Goal: Task Accomplishment & Management: Use online tool/utility

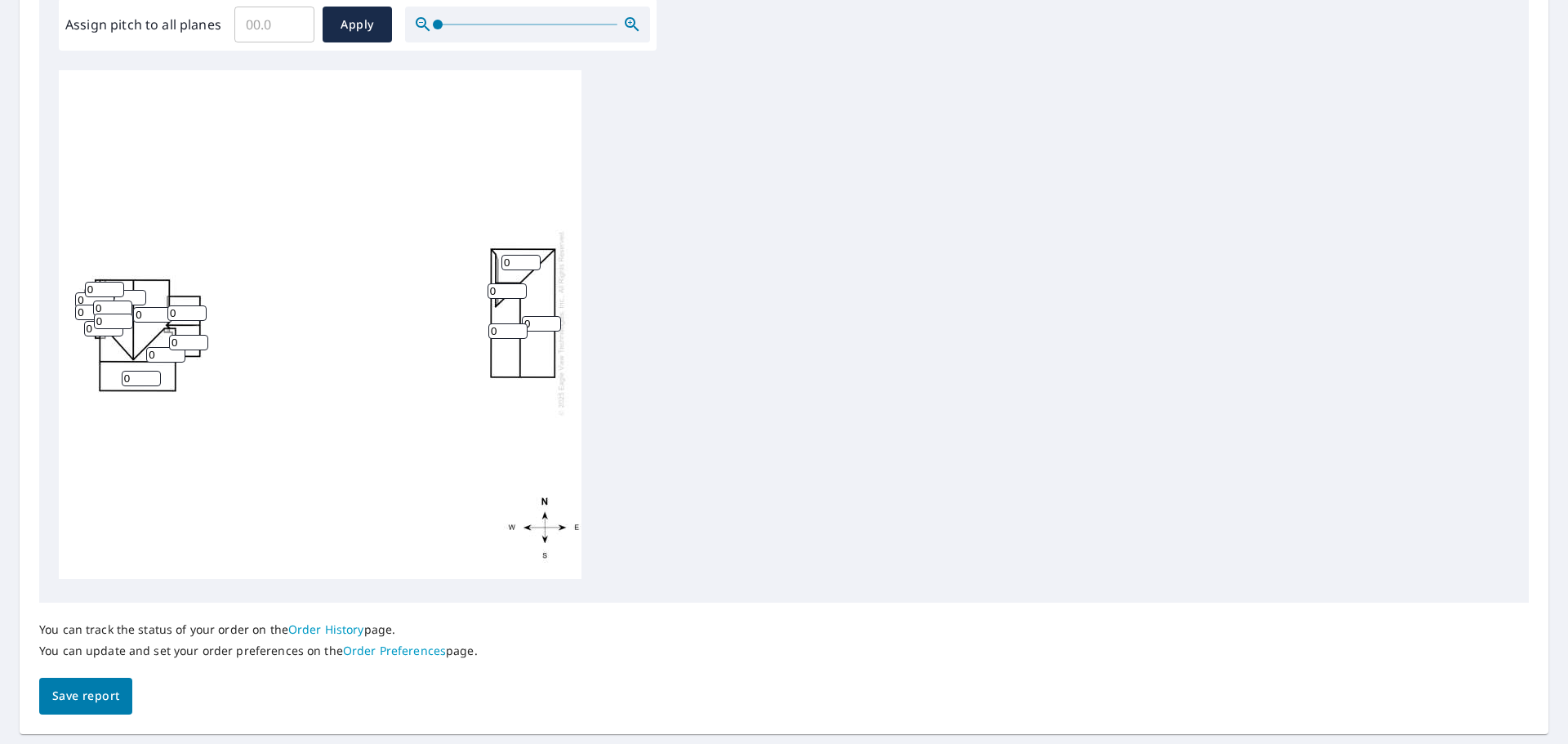
scroll to position [468, 0]
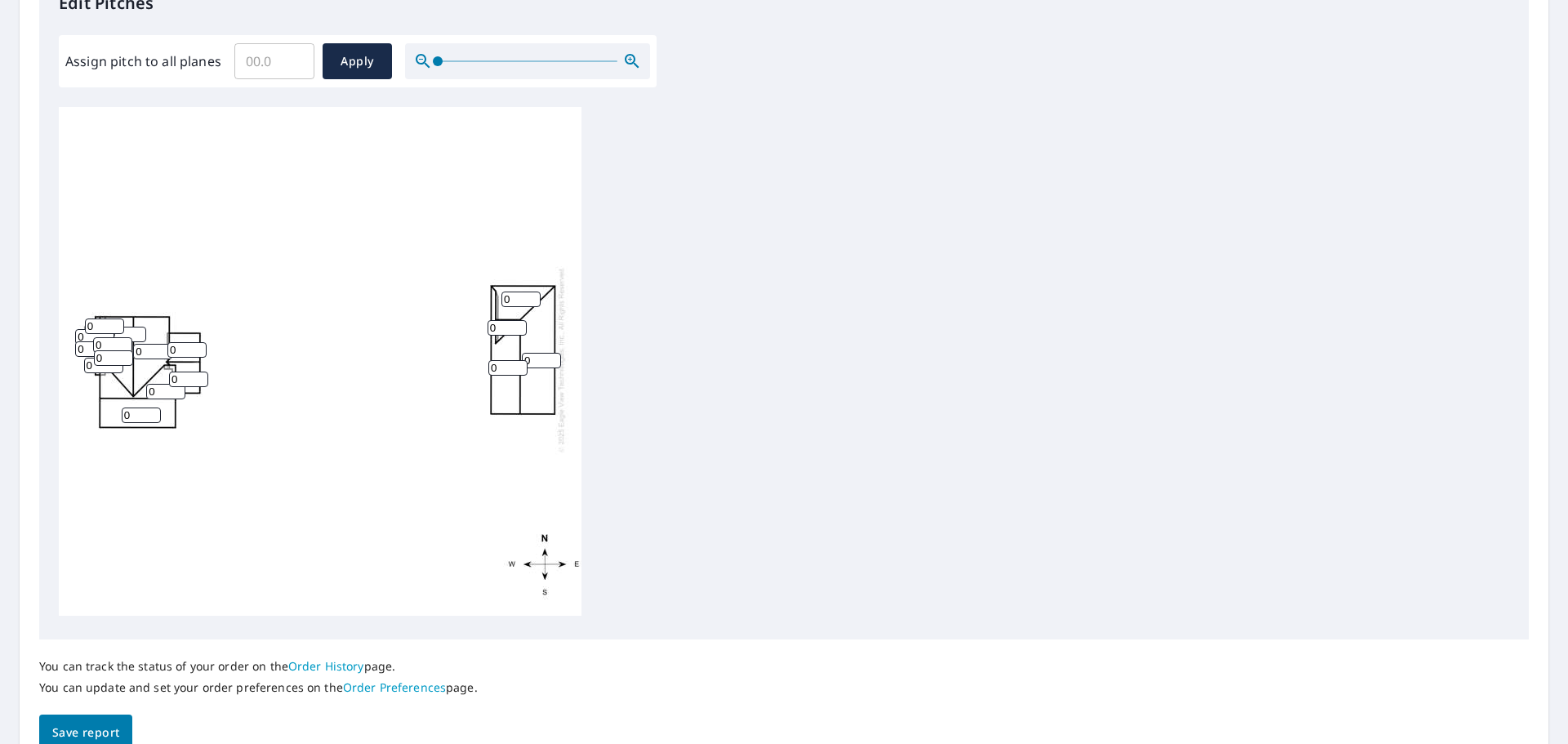
click at [82, 329] on input "0" at bounding box center [94, 337] width 39 height 16
click at [82, 329] on input "0" at bounding box center [94, 337] width 39 height 16
click at [106, 320] on input "0" at bounding box center [105, 326] width 39 height 16
click at [117, 318] on input "1" at bounding box center [105, 326] width 39 height 16
click at [117, 318] on input "2" at bounding box center [105, 326] width 39 height 16
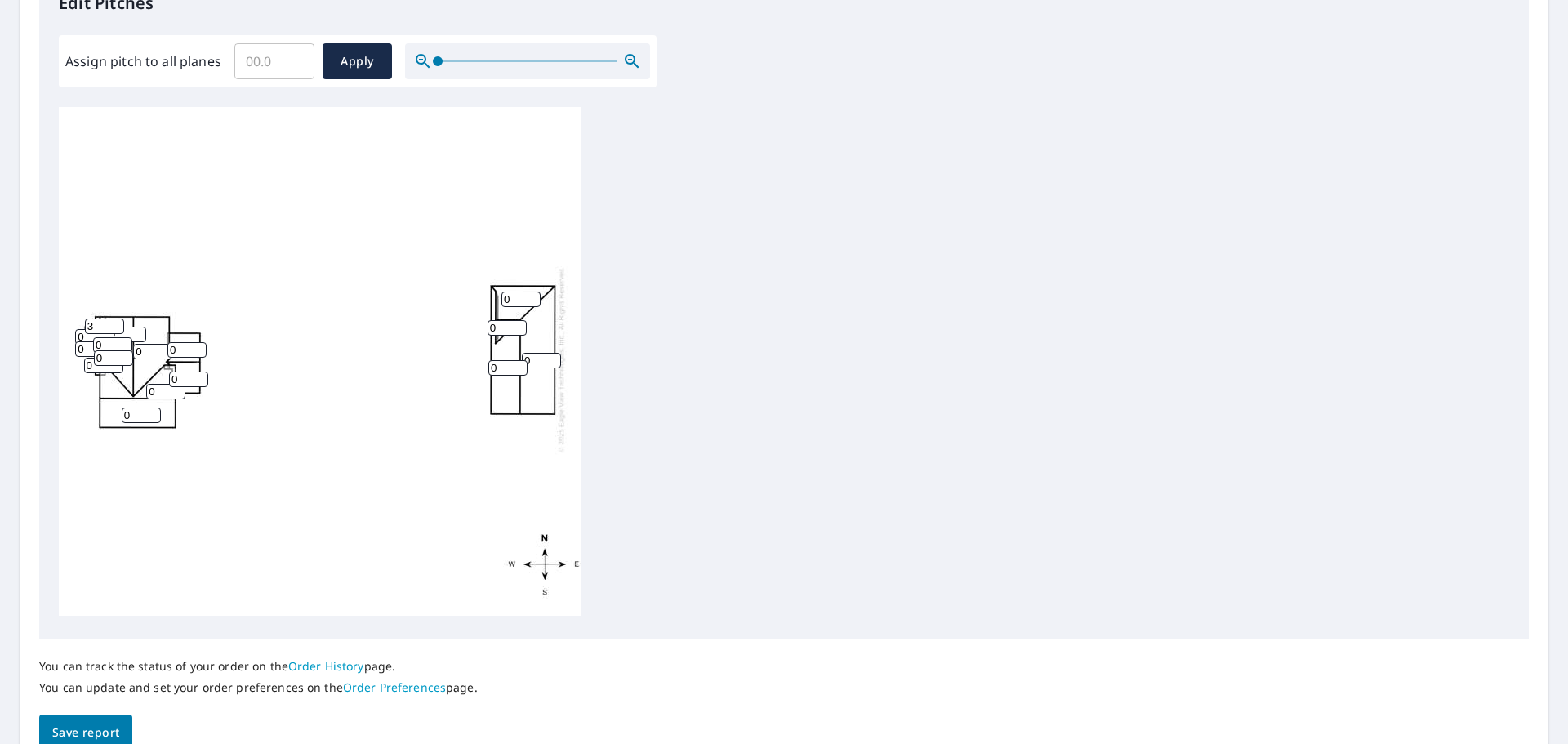
click at [117, 318] on input "3" at bounding box center [105, 326] width 39 height 16
click at [117, 318] on input "4" at bounding box center [105, 326] width 39 height 16
click at [117, 318] on input "5" at bounding box center [105, 326] width 39 height 16
click at [117, 318] on input "6" at bounding box center [105, 326] width 39 height 16
click at [117, 318] on input "7" at bounding box center [105, 326] width 39 height 16
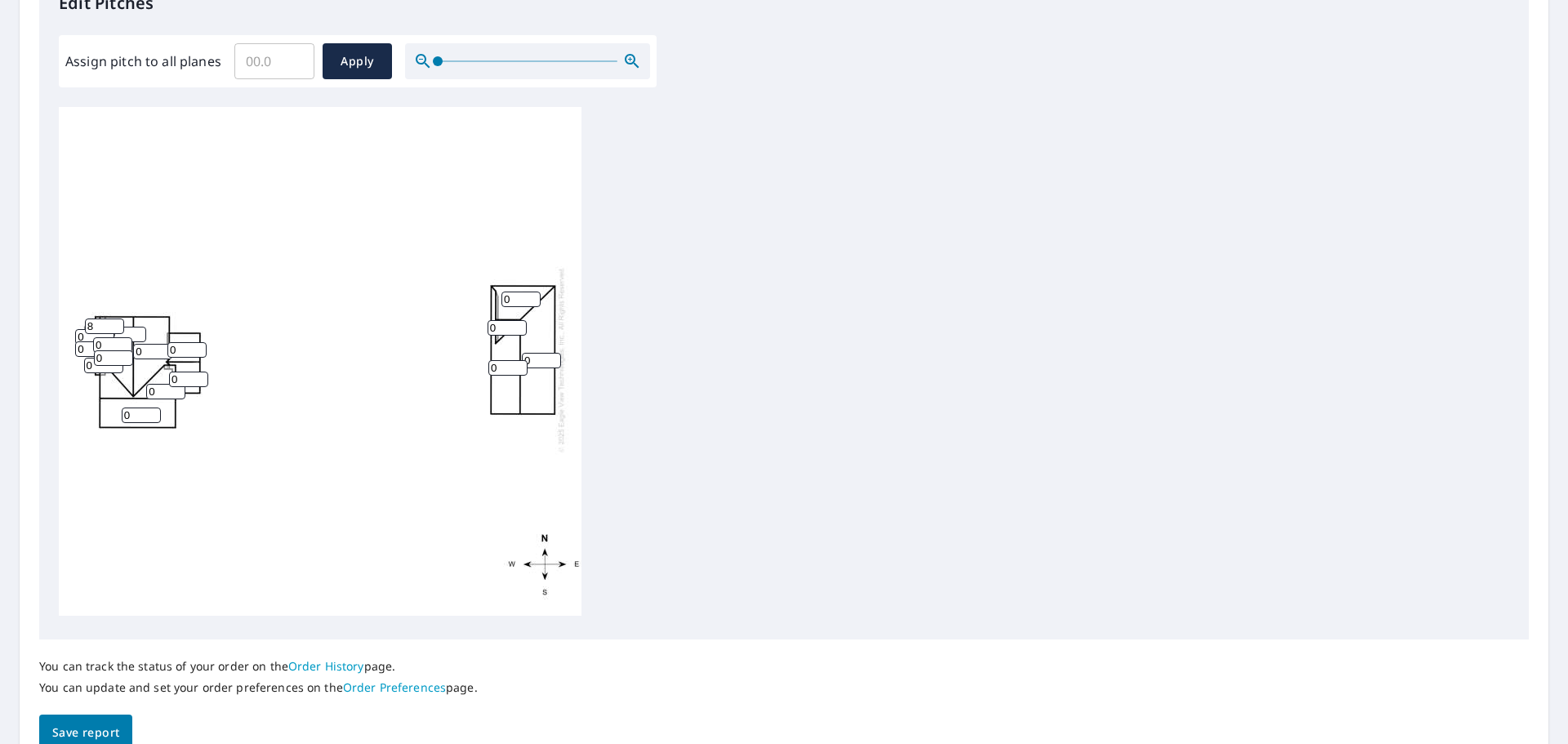
type input "8"
click at [117, 318] on input "8" at bounding box center [105, 326] width 39 height 16
click at [139, 327] on input "1" at bounding box center [126, 335] width 39 height 16
click at [139, 327] on input "2" at bounding box center [126, 335] width 39 height 16
click at [139, 327] on input "3" at bounding box center [126, 335] width 39 height 16
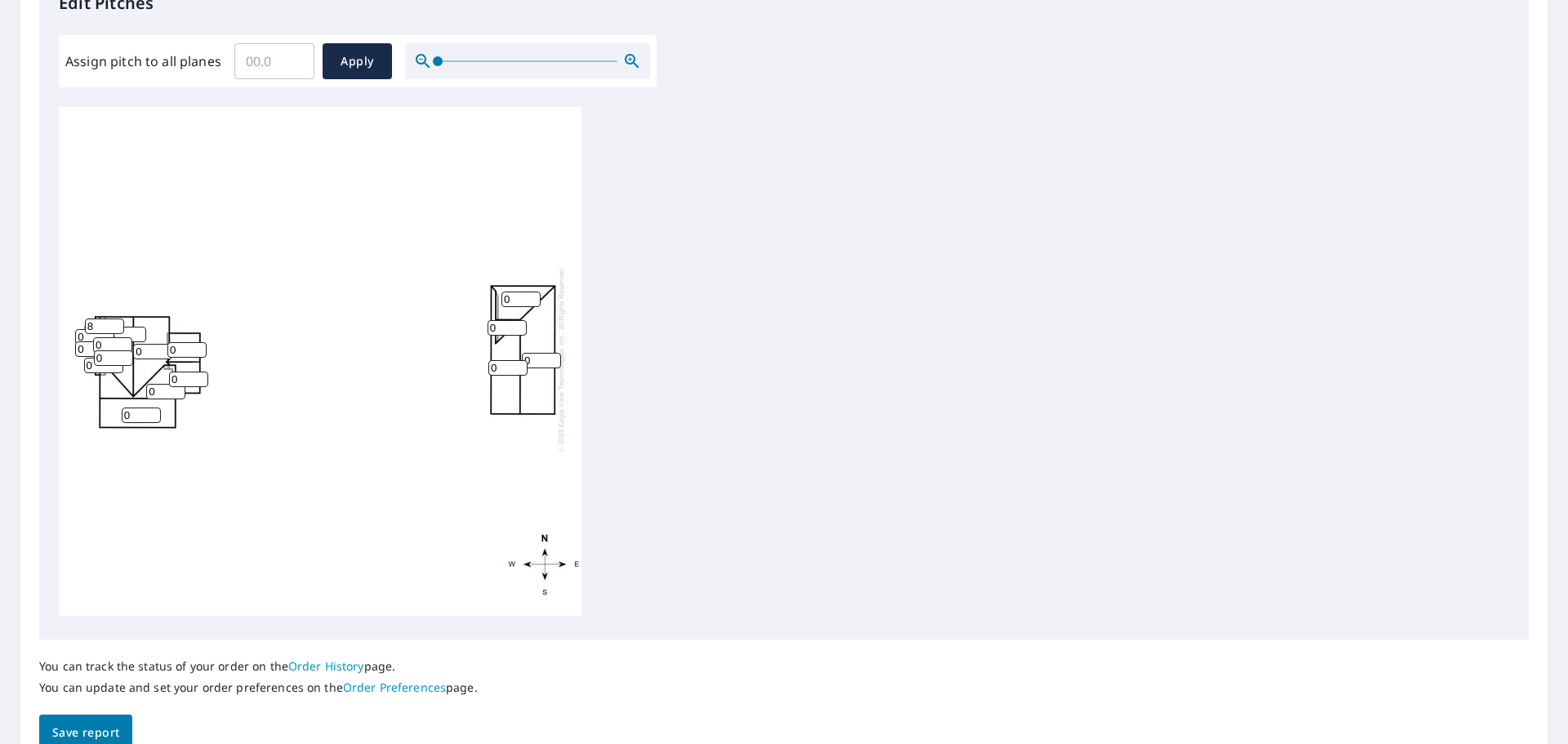
click at [139, 327] on input "4" at bounding box center [126, 335] width 39 height 16
click at [139, 327] on input "5" at bounding box center [126, 335] width 39 height 16
click at [139, 327] on input "6" at bounding box center [126, 335] width 39 height 16
click at [139, 327] on input "7" at bounding box center [126, 335] width 39 height 16
click at [139, 327] on input "8" at bounding box center [126, 335] width 39 height 16
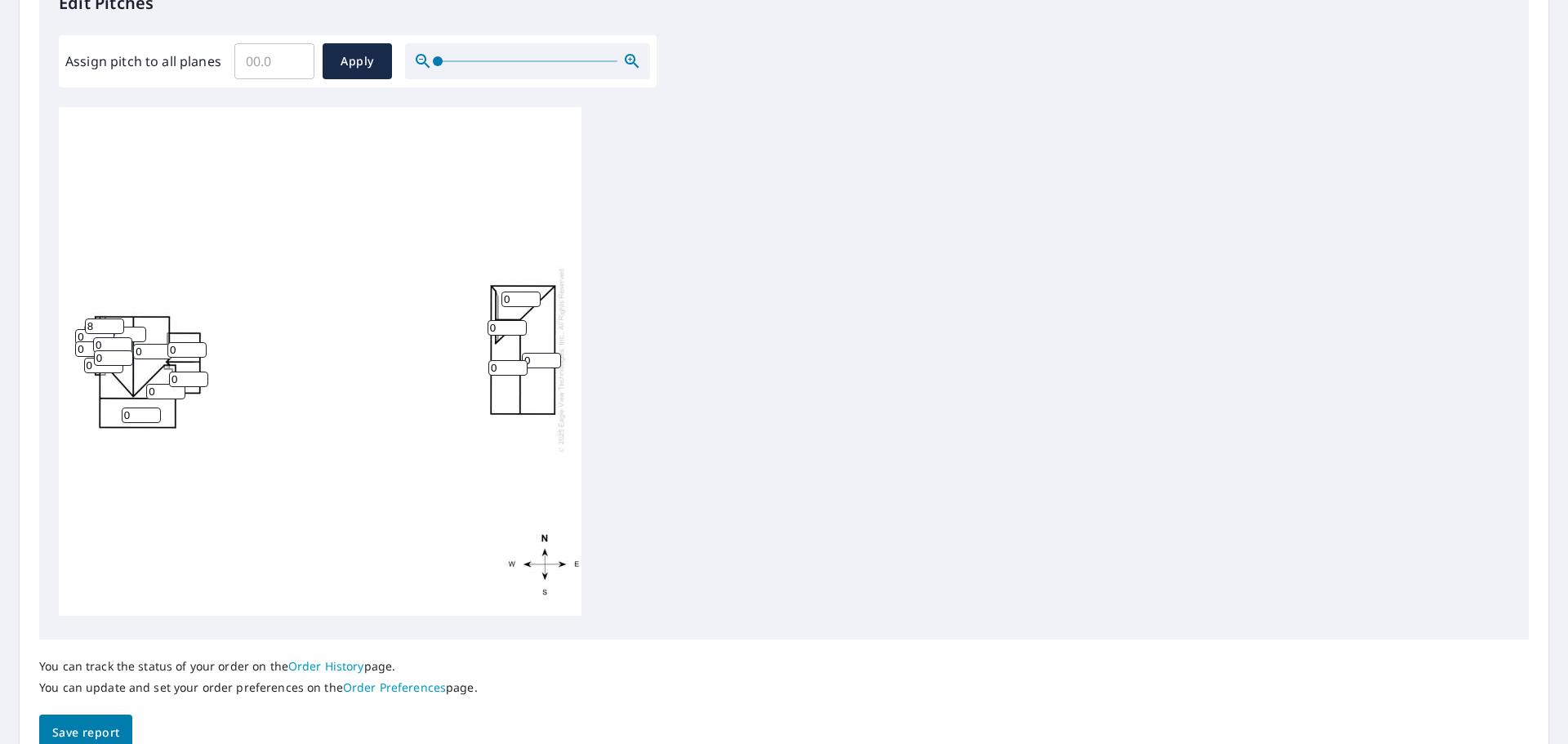
click at [139, 327] on input "9" at bounding box center [126, 335] width 39 height 16
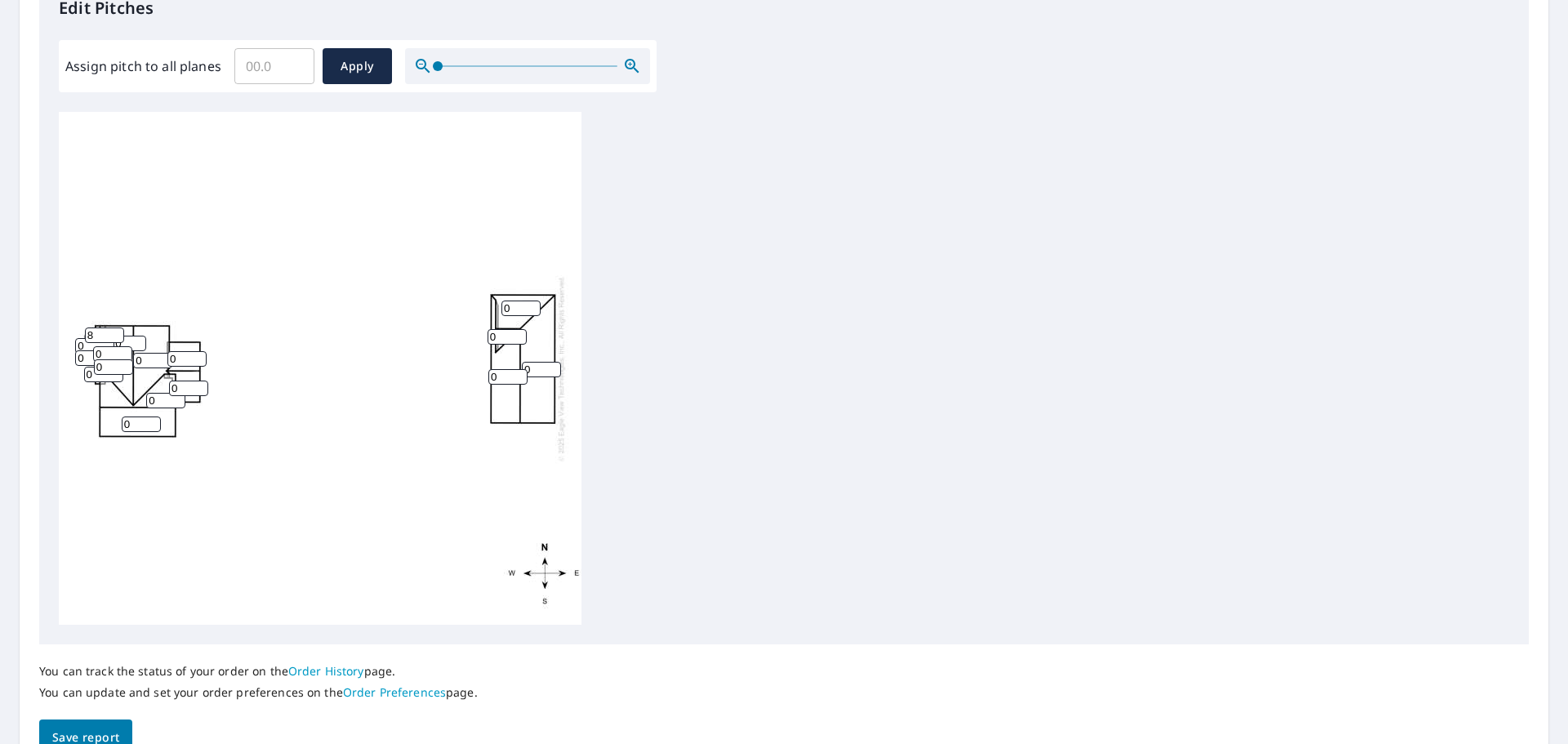
scroll to position [222, 0]
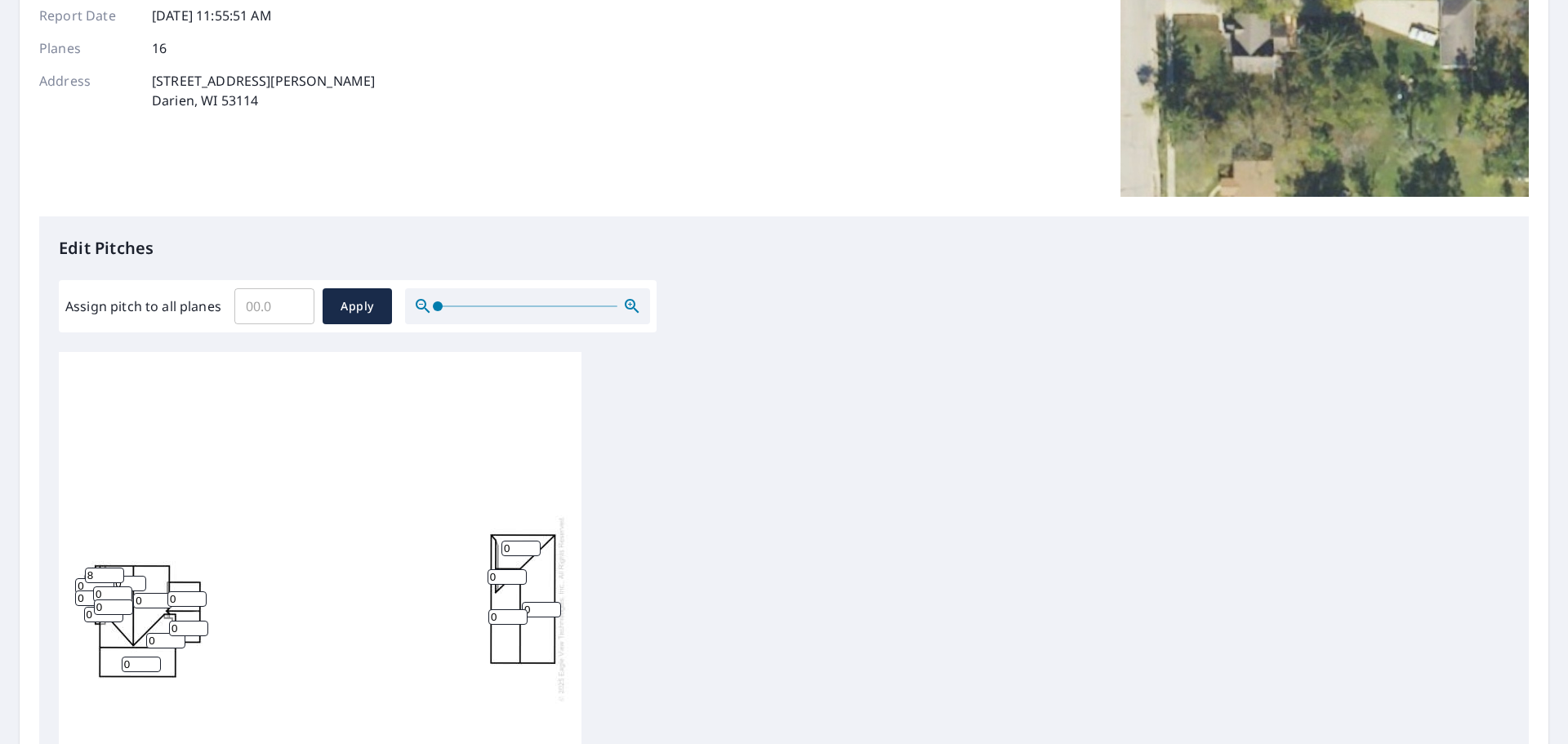
type input "10"
click at [265, 310] on input "Assign pitch to all planes" at bounding box center [275, 306] width 81 height 46
type input "8"
click at [353, 323] on button "Apply" at bounding box center [358, 306] width 70 height 36
type input "8"
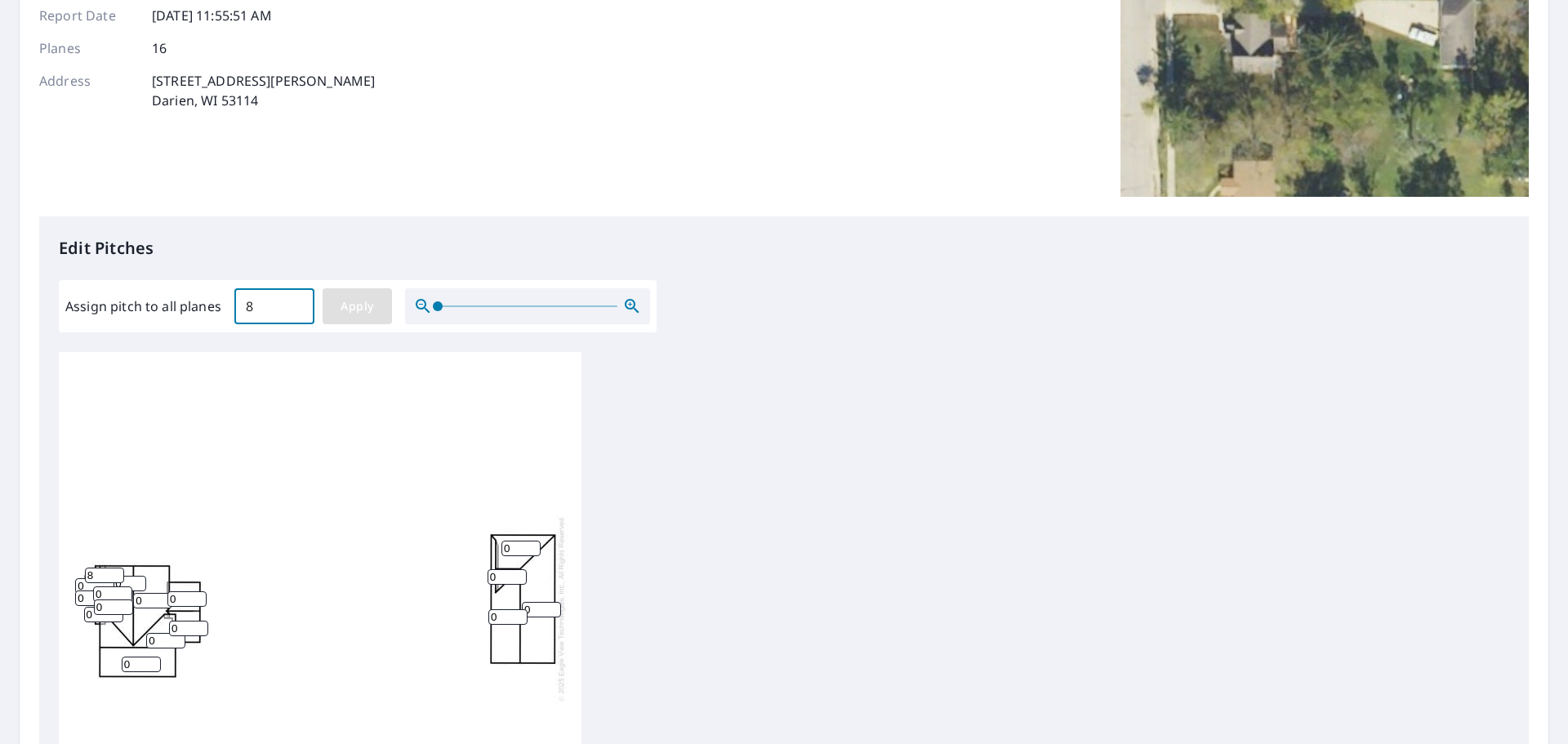
type input "8"
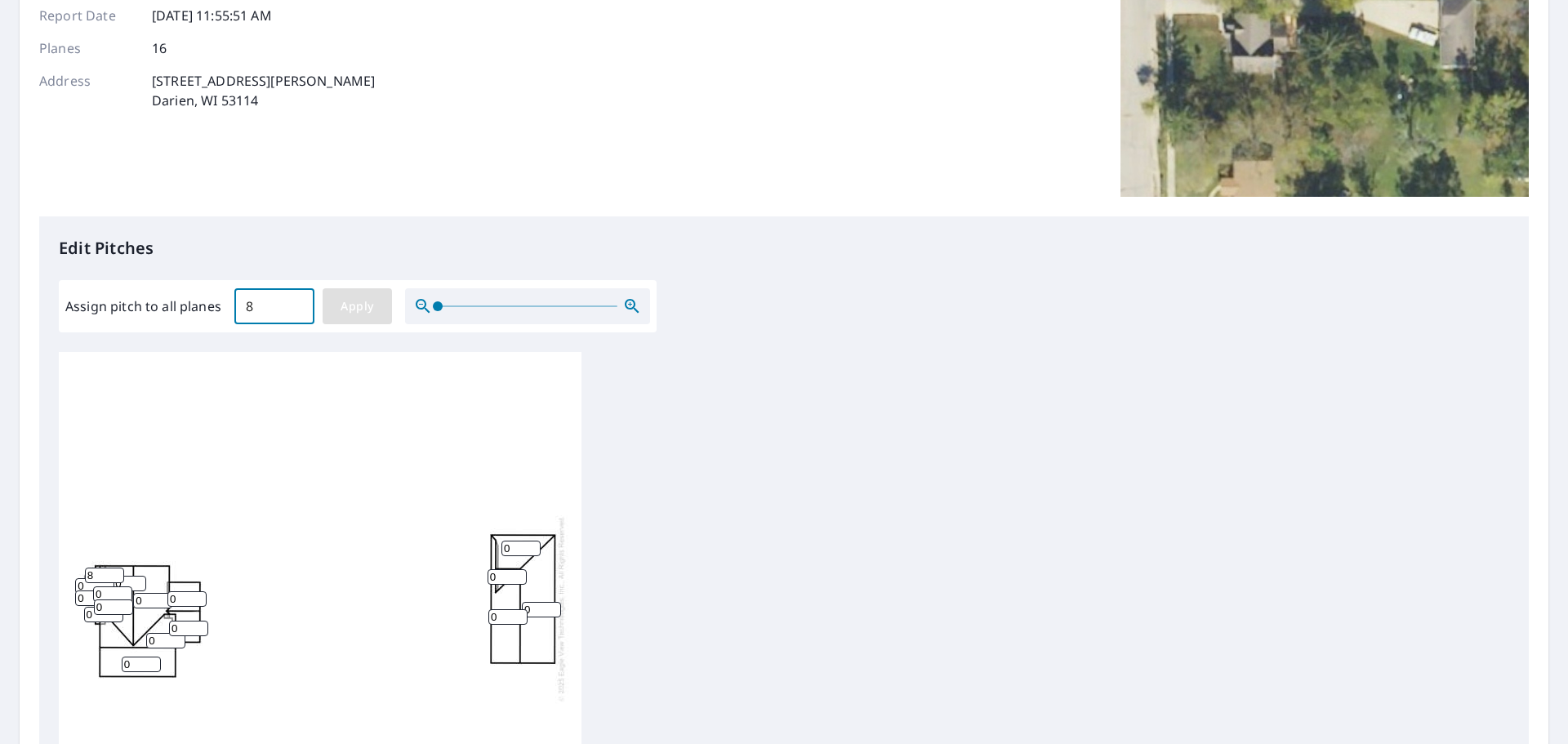
type input "8"
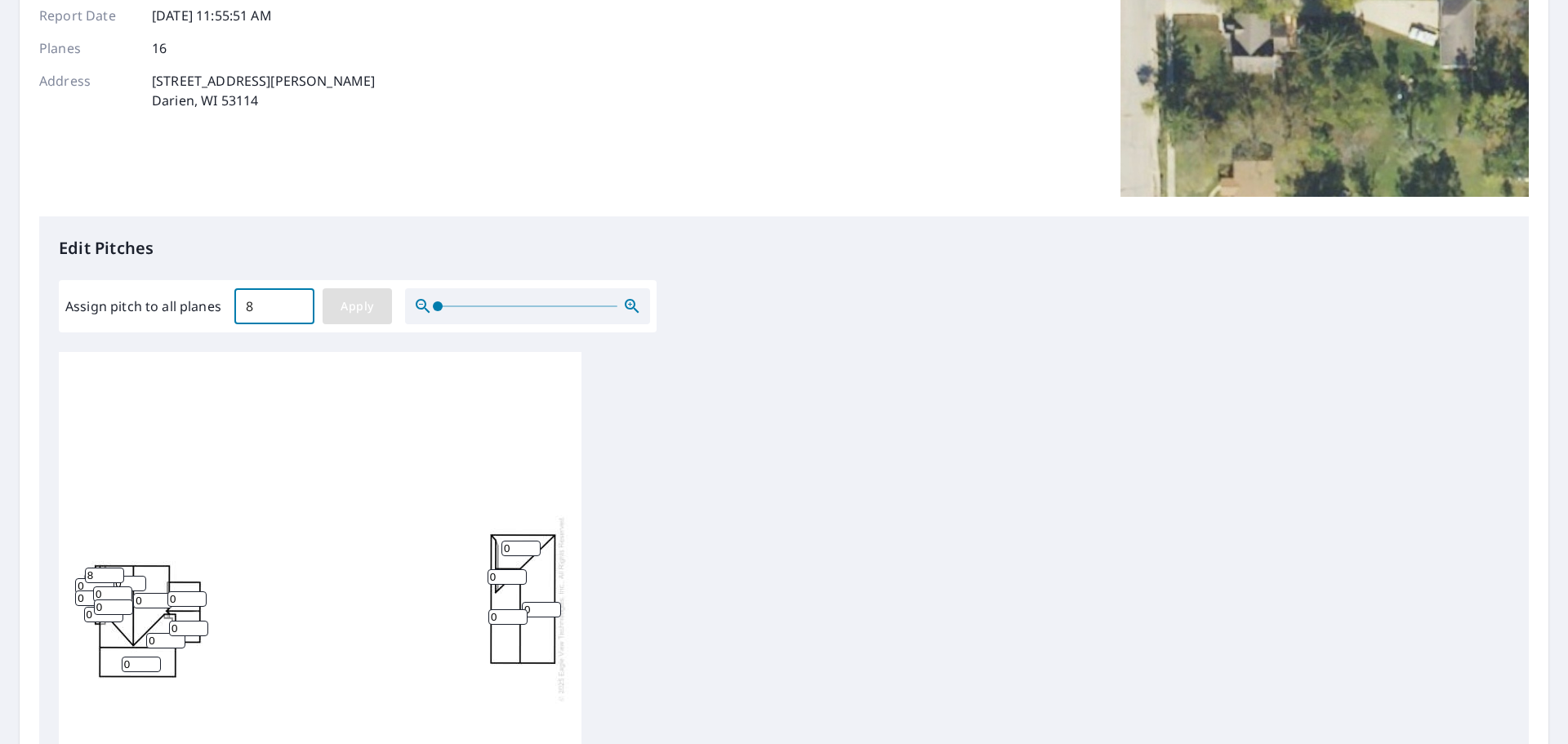
type input "8"
click at [347, 307] on span "Apply" at bounding box center [357, 307] width 44 height 20
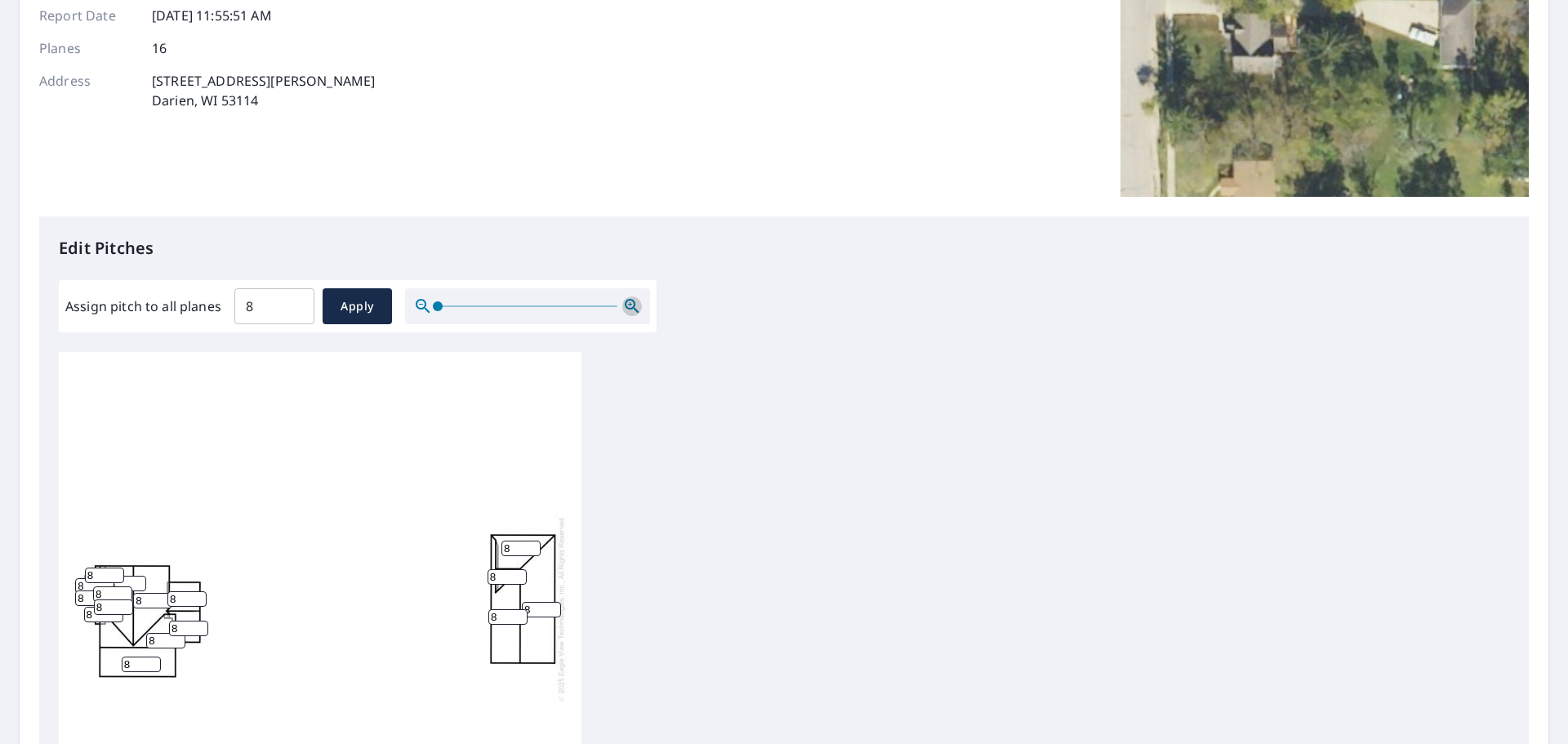
click at [630, 307] on icon "button" at bounding box center [633, 307] width 19 height 19
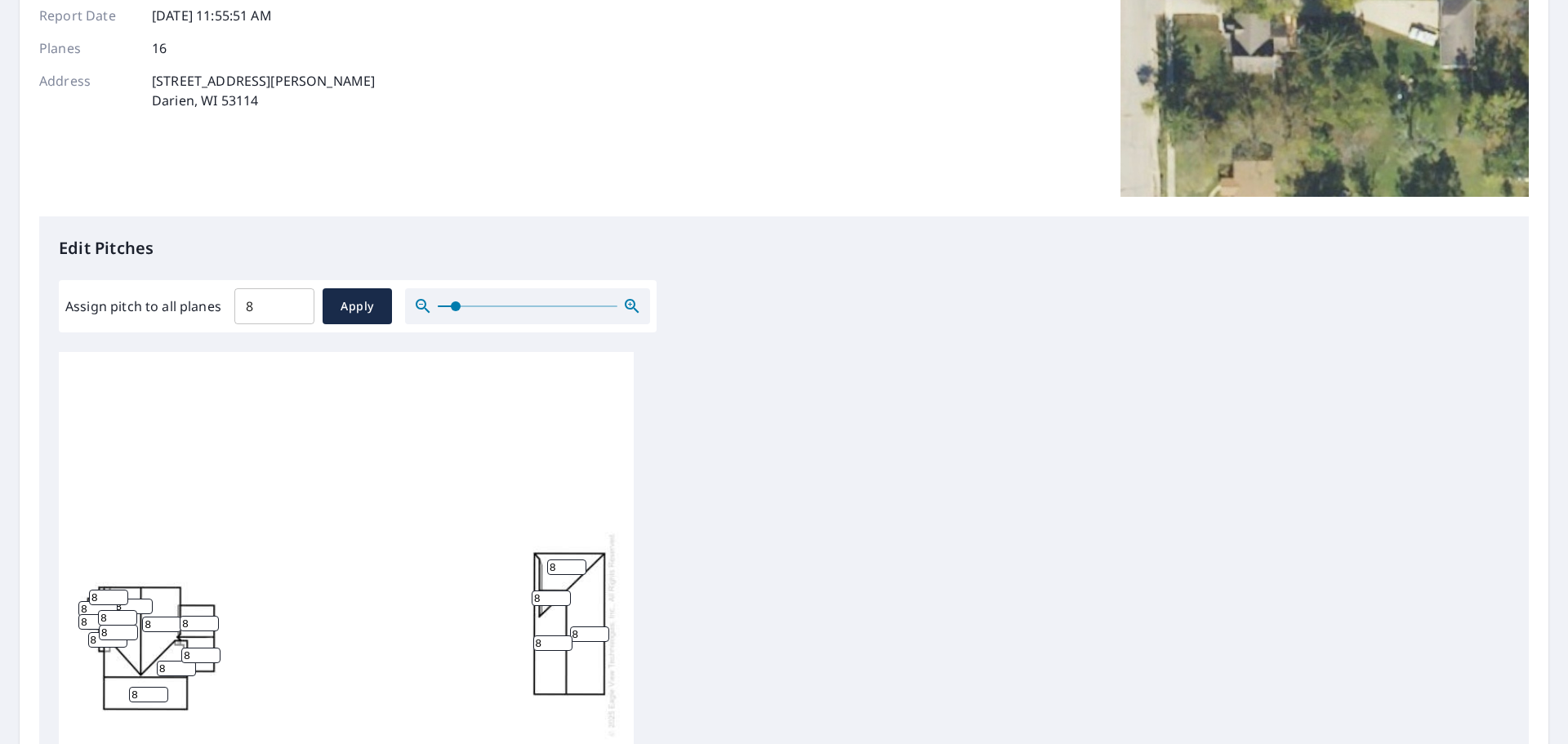
click at [630, 307] on icon "button" at bounding box center [633, 307] width 19 height 19
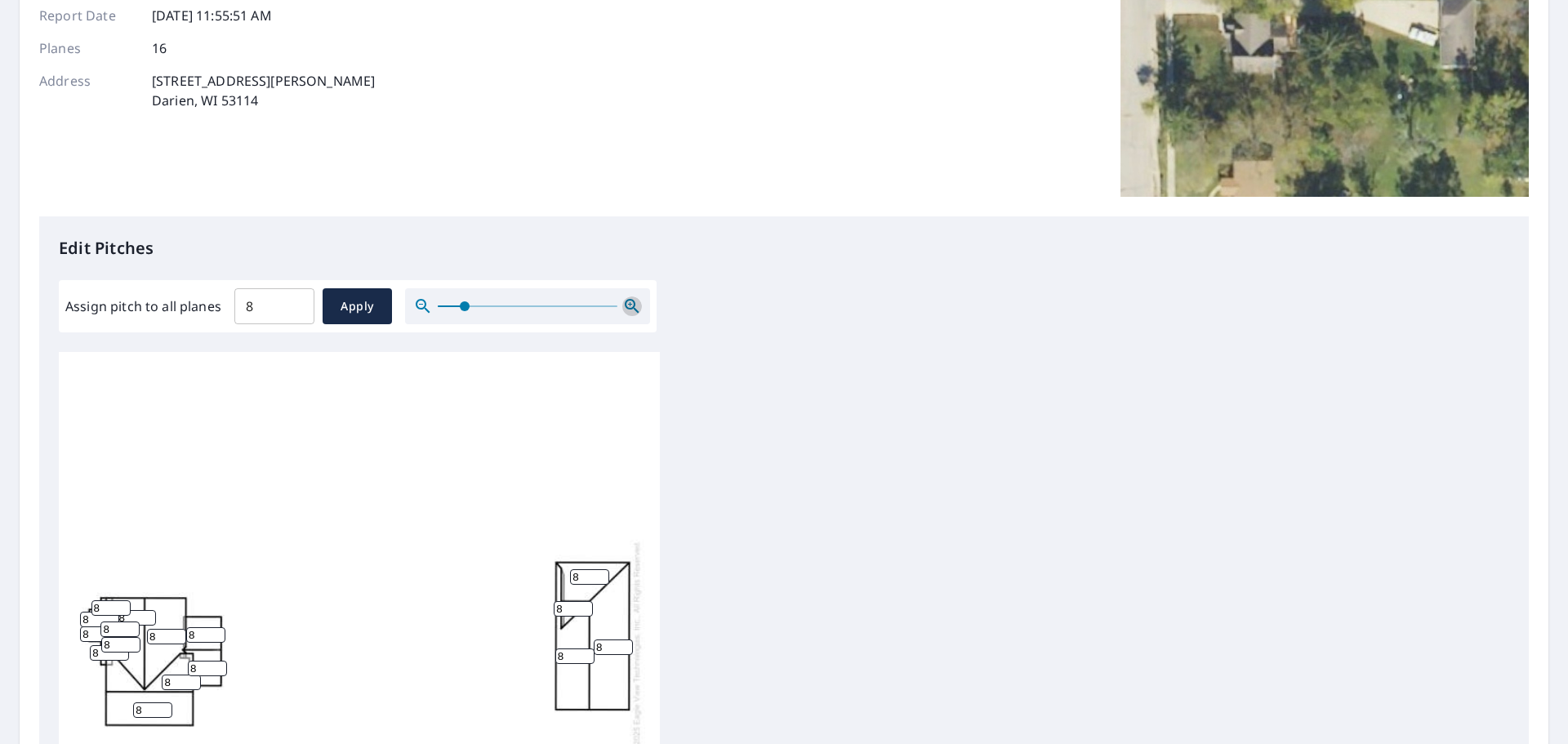
click at [630, 307] on icon "button" at bounding box center [633, 307] width 19 height 19
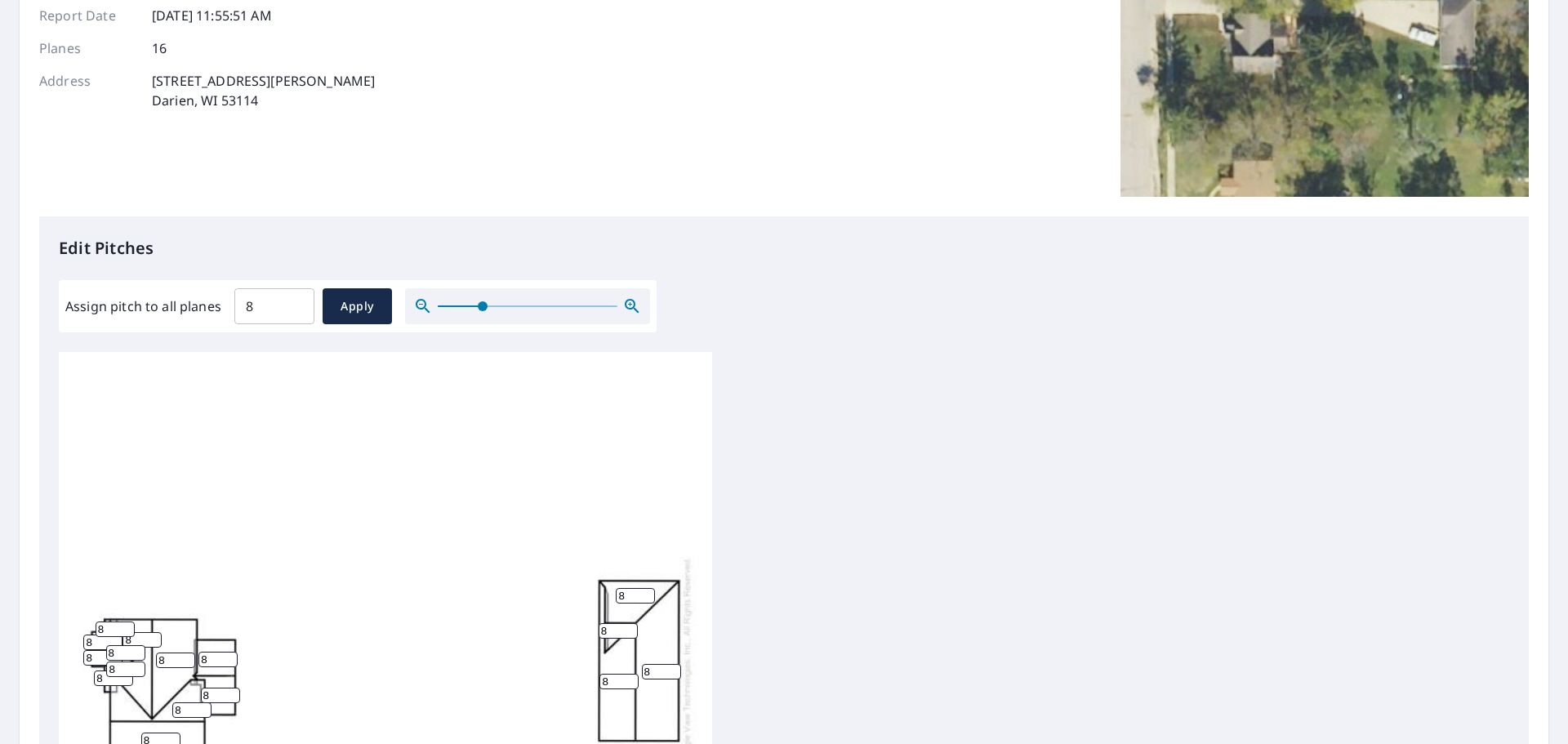
click at [630, 307] on icon "button" at bounding box center [633, 307] width 19 height 19
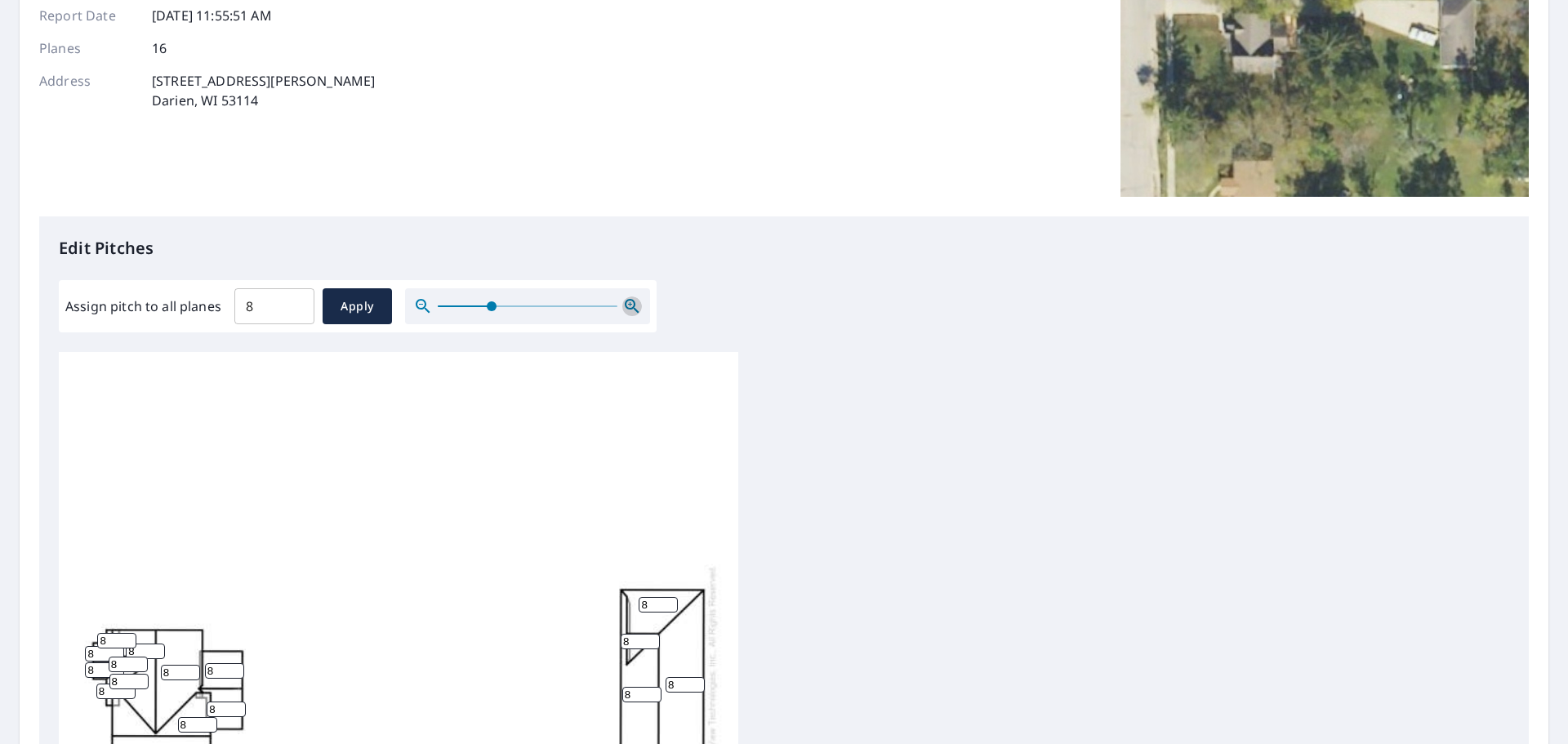
click at [630, 307] on icon "button" at bounding box center [633, 307] width 19 height 19
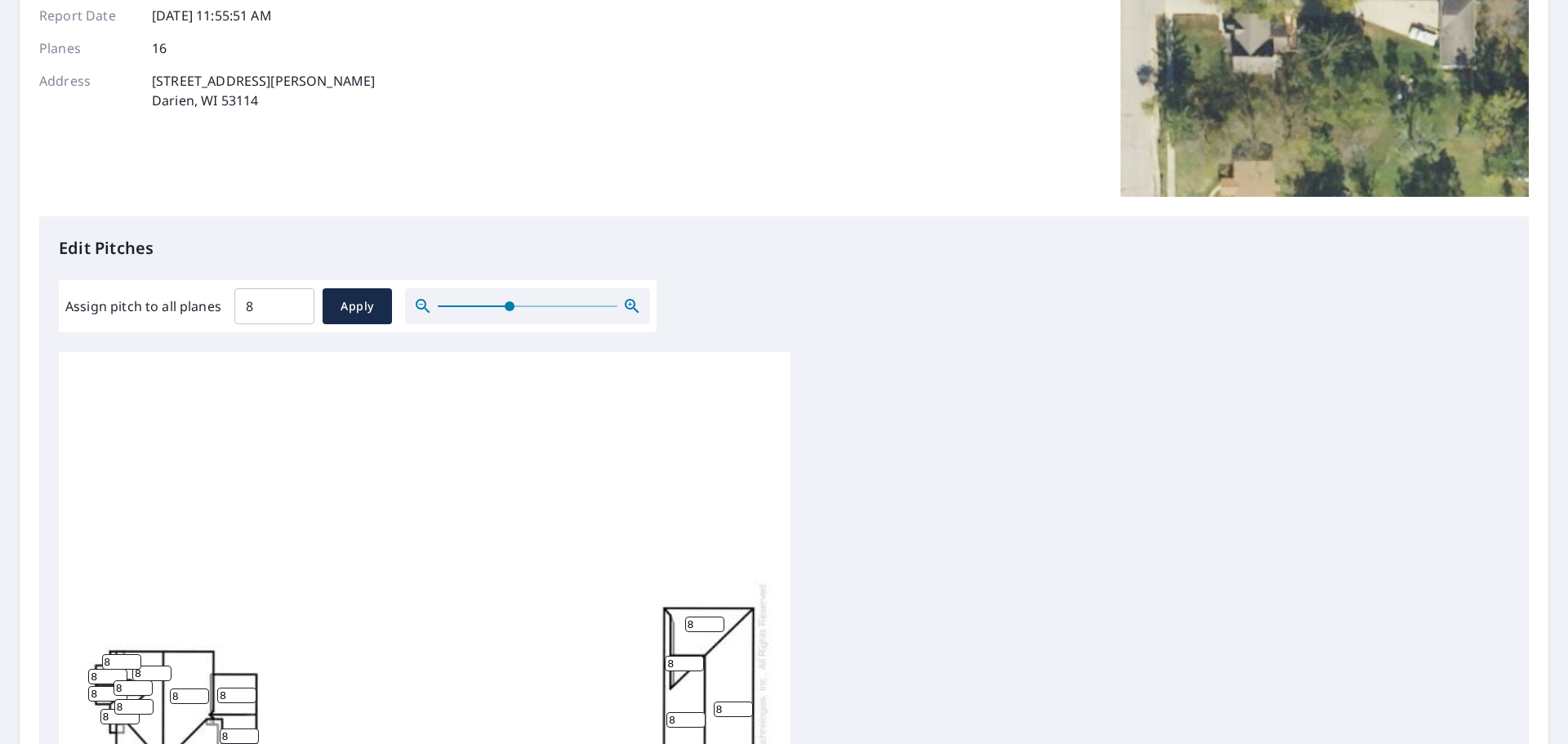
click at [630, 307] on icon "button" at bounding box center [633, 307] width 19 height 19
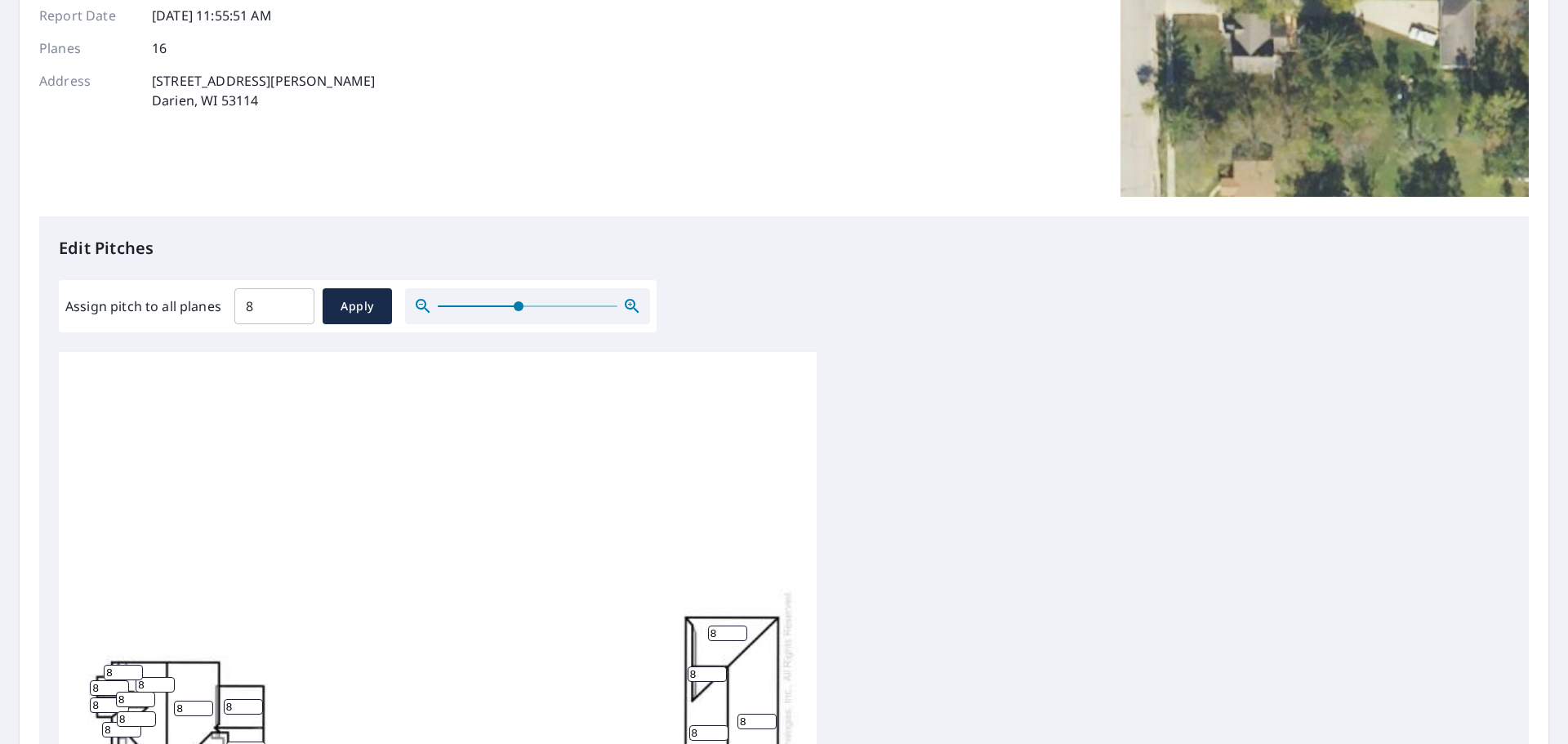
click at [630, 307] on icon "button" at bounding box center [633, 307] width 19 height 19
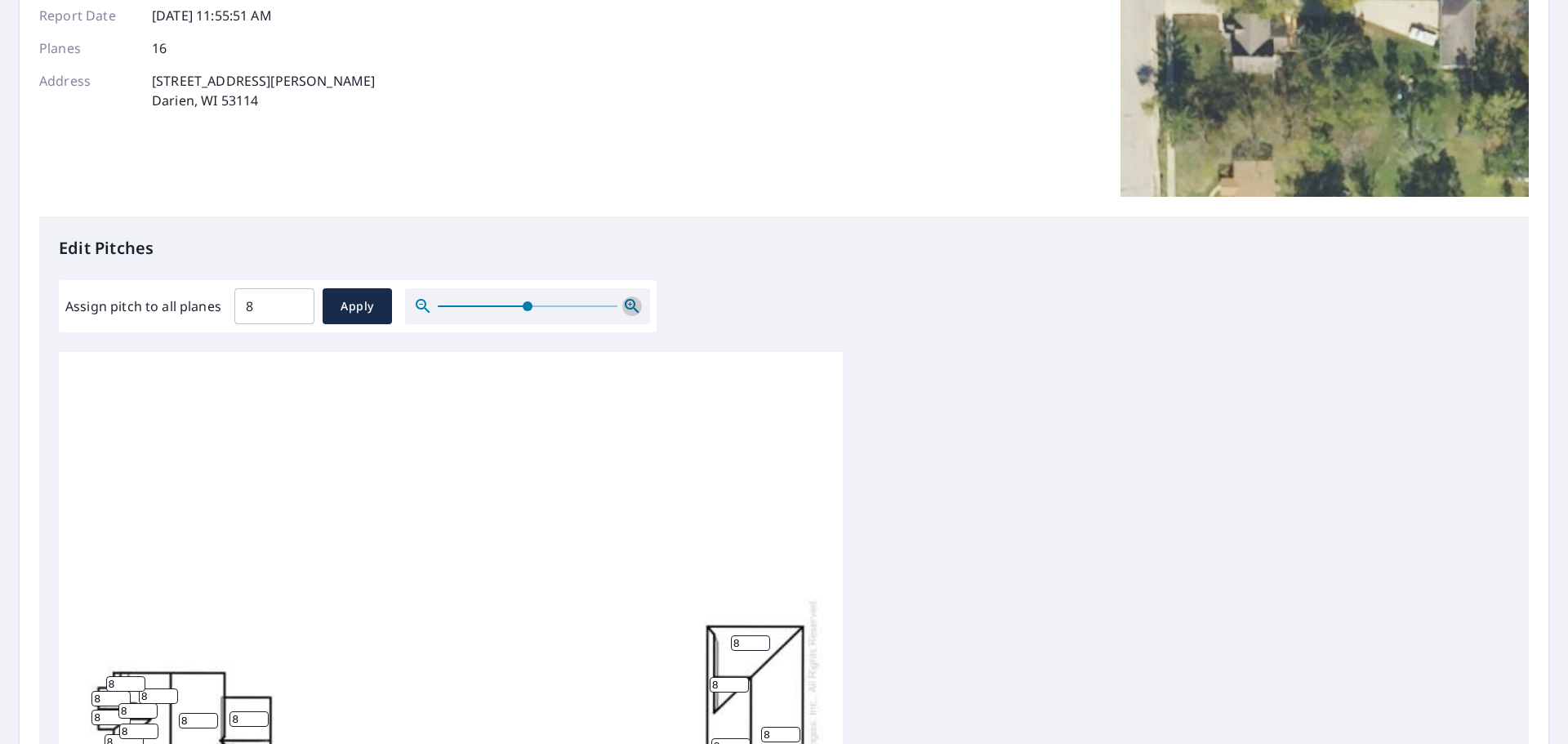
click at [630, 307] on icon "button" at bounding box center [633, 307] width 19 height 19
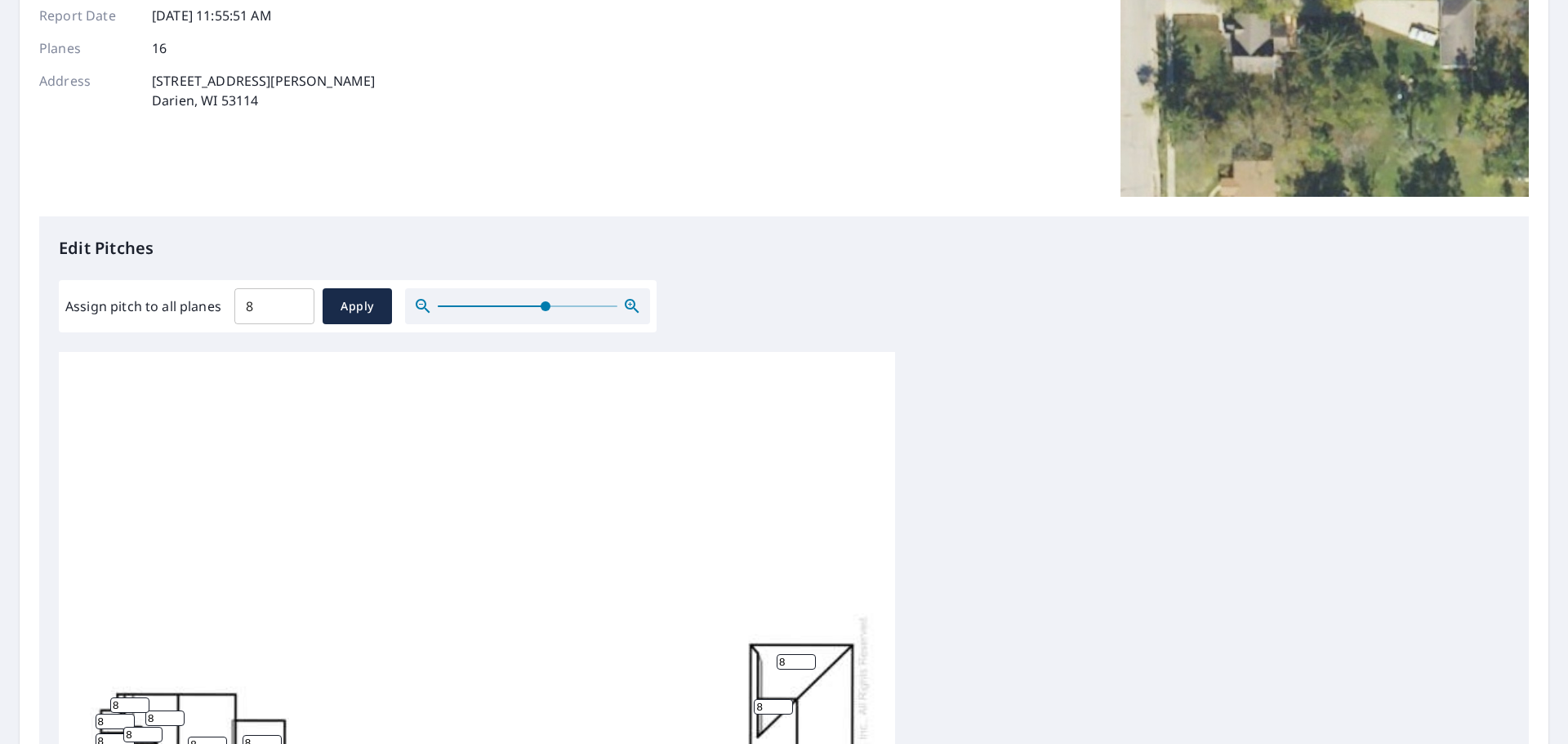
click at [630, 307] on icon "button" at bounding box center [633, 307] width 19 height 19
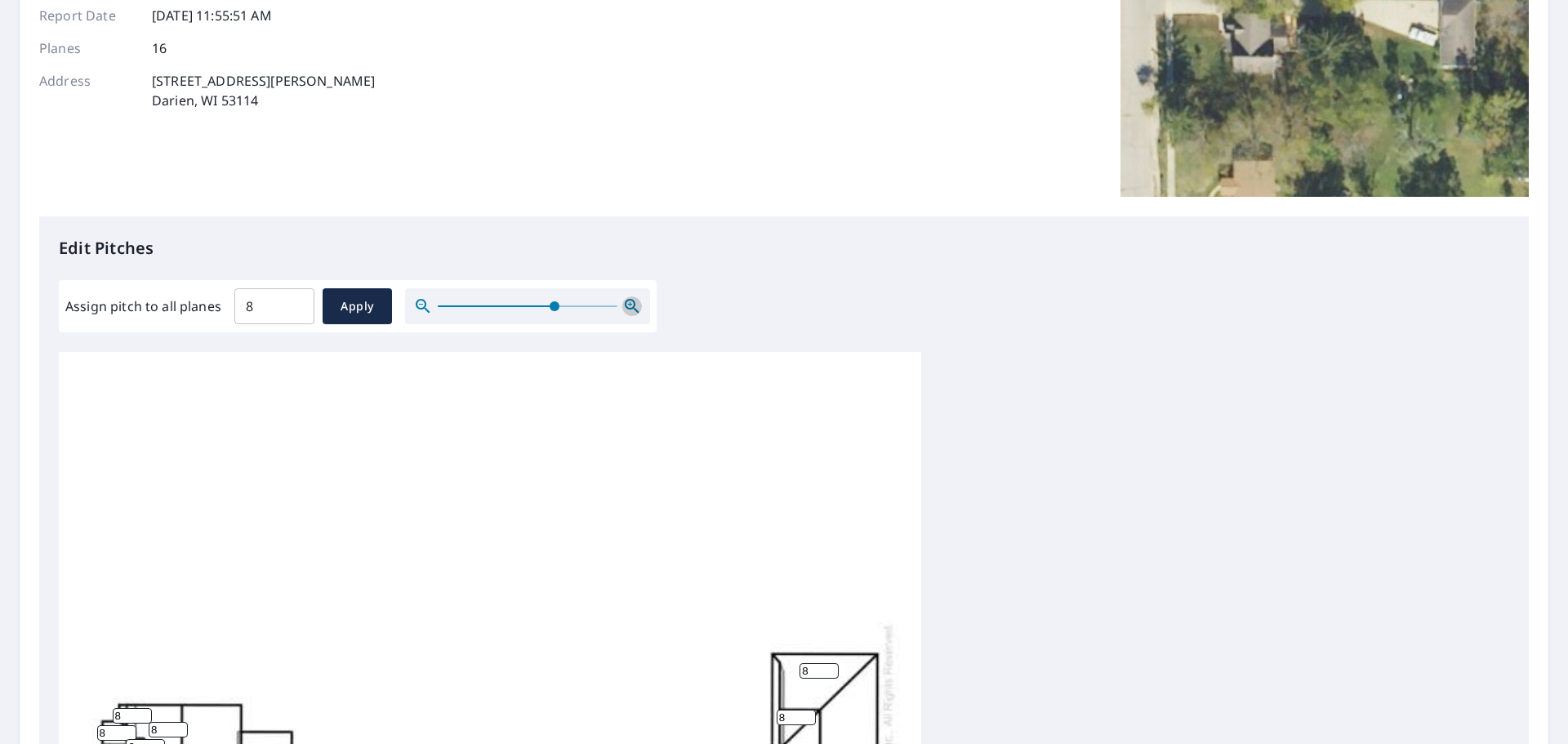
click at [630, 307] on icon "button" at bounding box center [633, 307] width 19 height 19
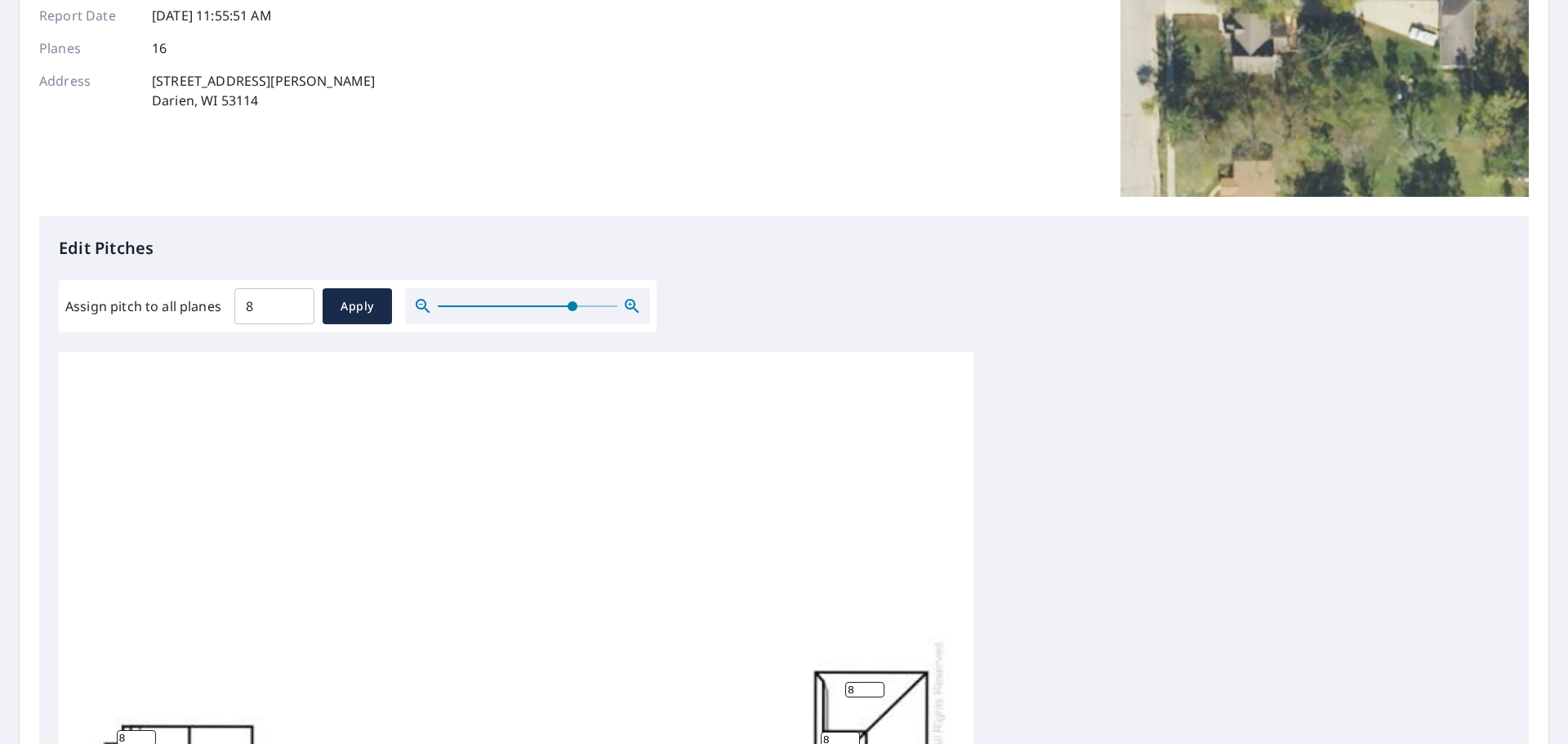
click at [630, 307] on icon "button" at bounding box center [633, 307] width 19 height 19
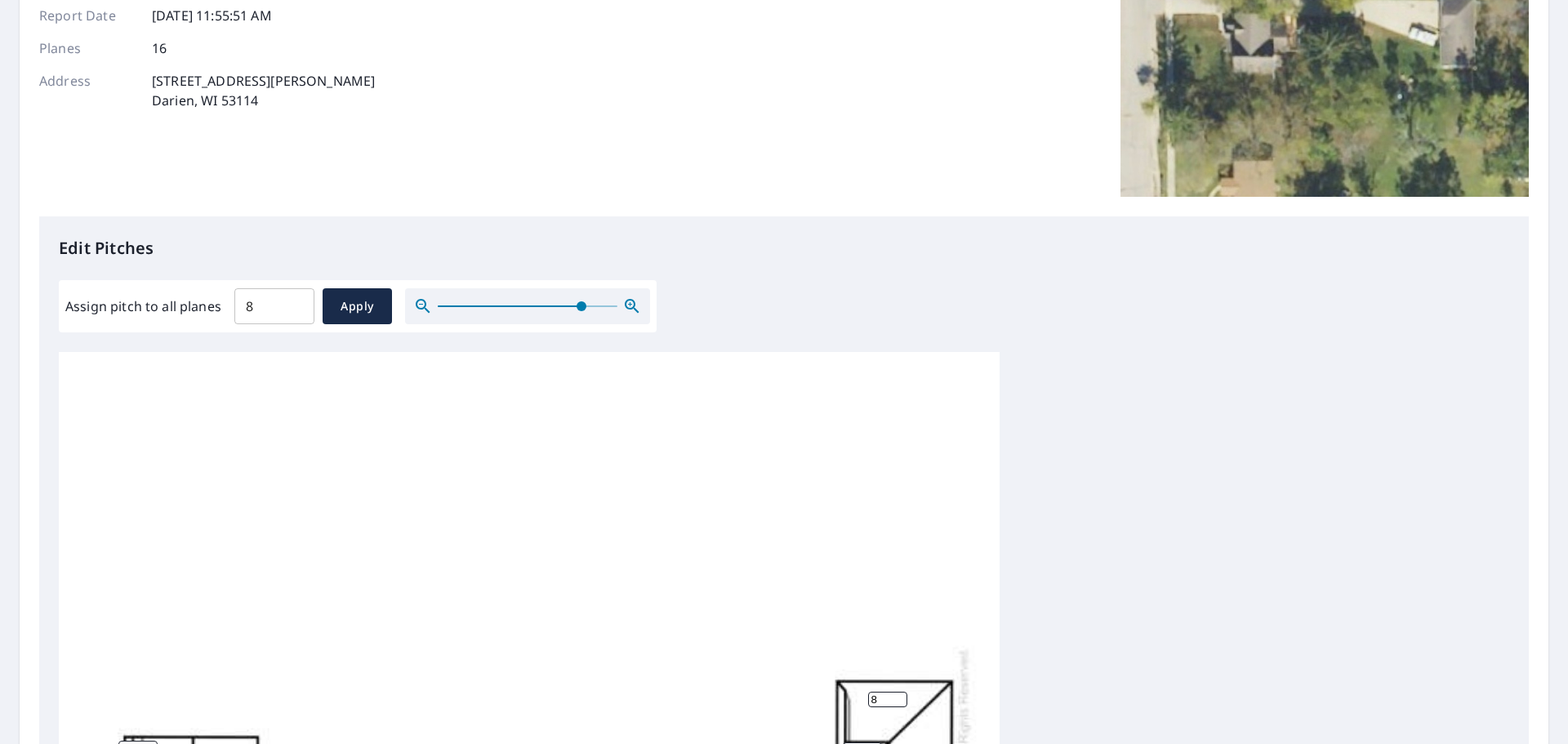
click at [630, 307] on icon "button" at bounding box center [633, 307] width 19 height 19
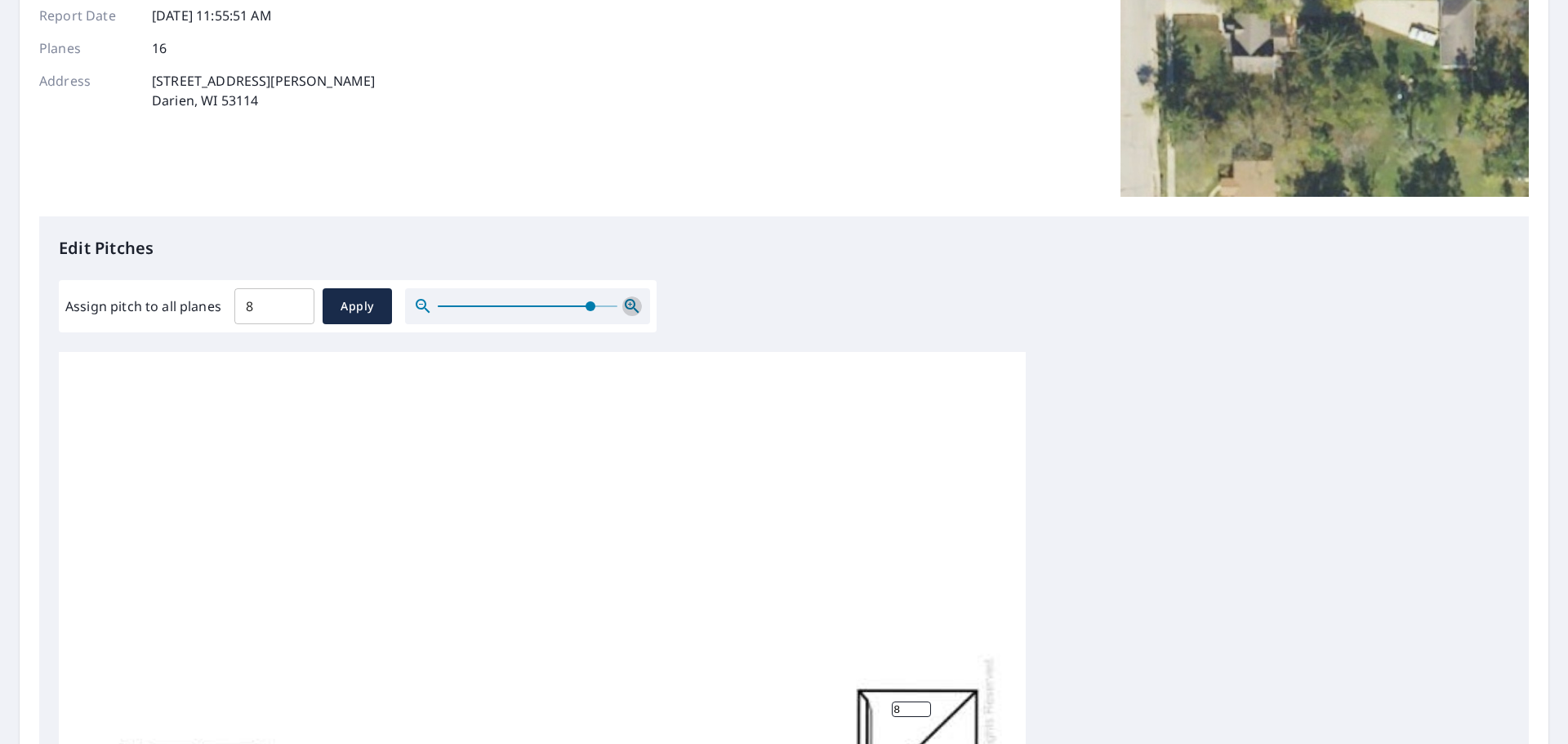
click at [630, 307] on icon "button" at bounding box center [633, 307] width 19 height 19
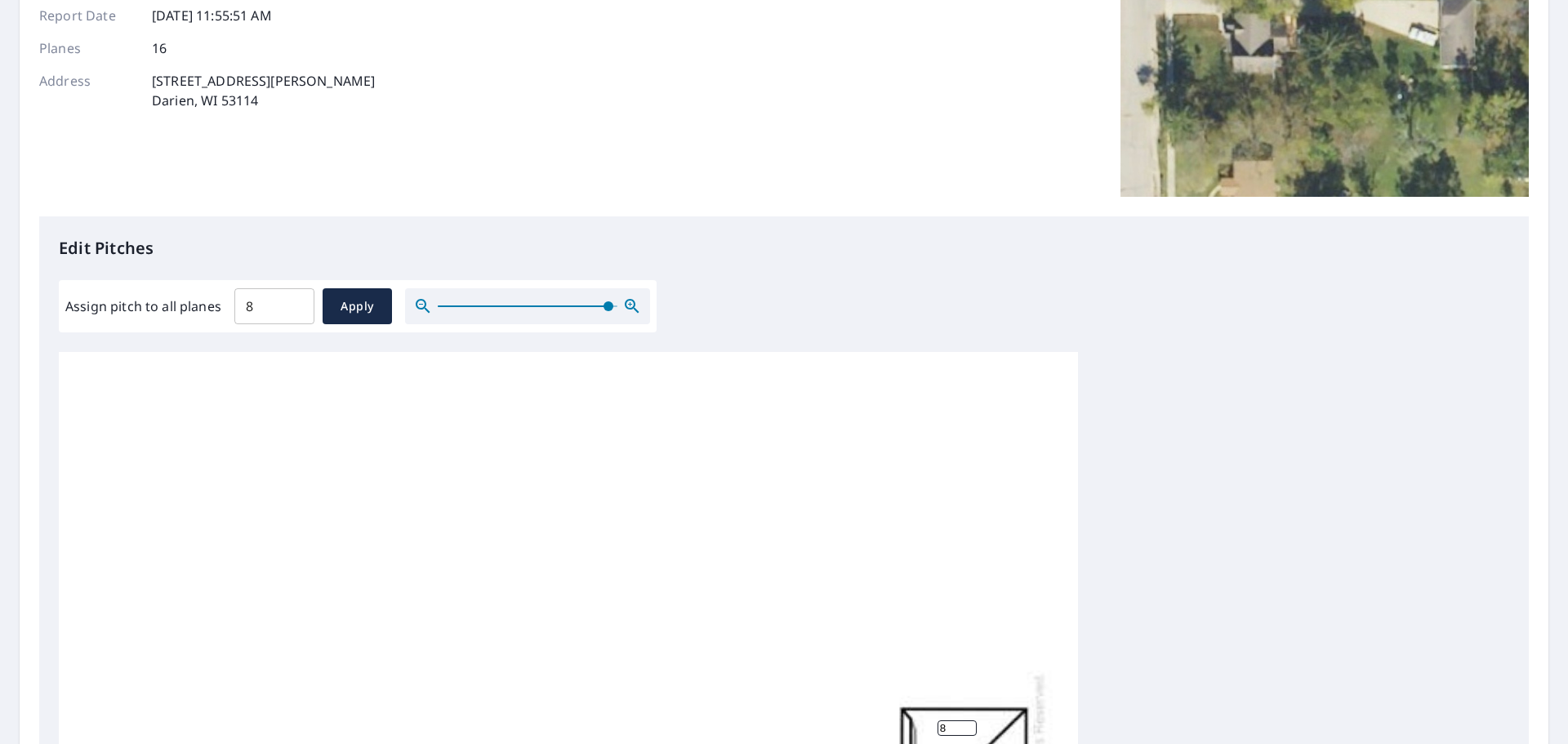
click at [630, 307] on icon "button" at bounding box center [633, 307] width 19 height 19
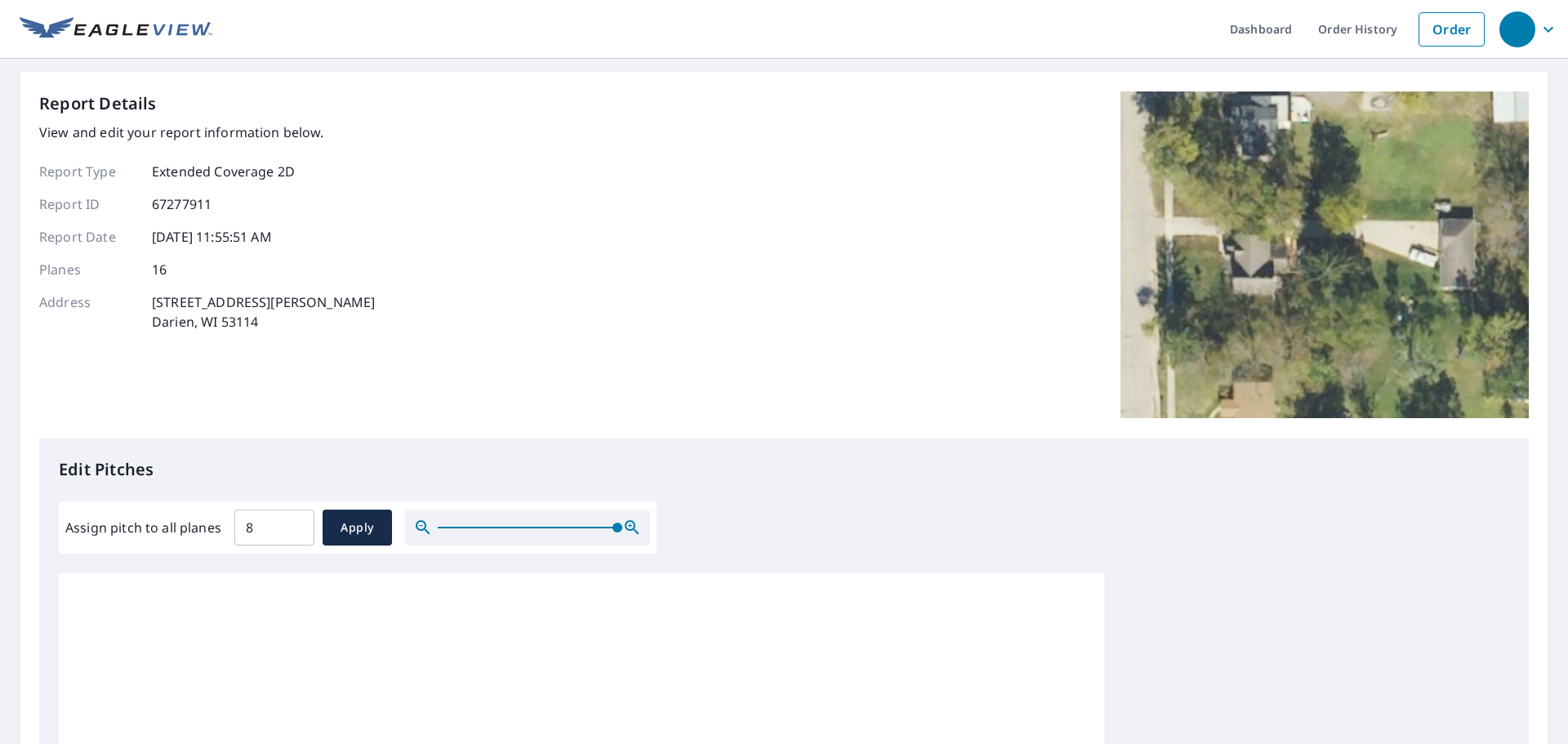
scroll to position [0, 0]
click at [354, 535] on span "Apply" at bounding box center [357, 529] width 44 height 20
click at [1436, 35] on link "Order" at bounding box center [1452, 29] width 66 height 34
